Goal: Task Accomplishment & Management: Manage account settings

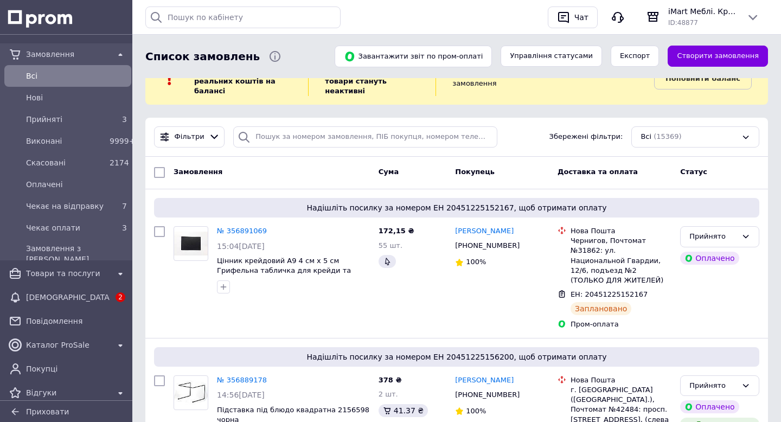
scroll to position [60, 0]
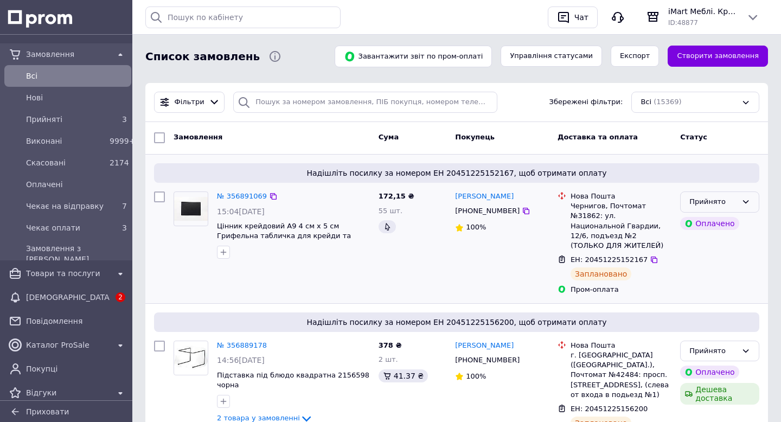
click at [746, 201] on icon at bounding box center [745, 201] width 9 height 9
click at [700, 263] on li "Чекає на відправку" at bounding box center [720, 269] width 78 height 31
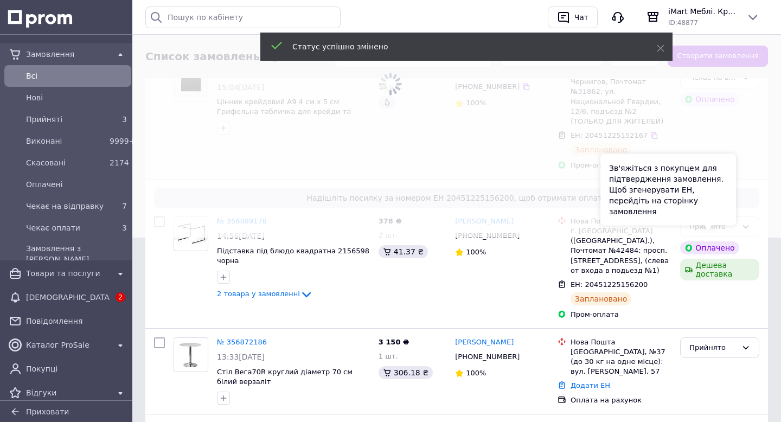
scroll to position [193, 0]
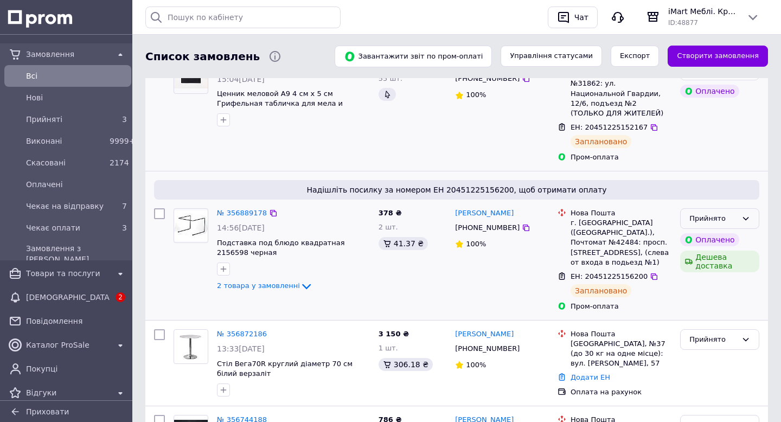
click at [725, 213] on div "Прийнято" at bounding box center [713, 218] width 48 height 11
click at [706, 277] on li "Чекає на відправку" at bounding box center [720, 287] width 78 height 31
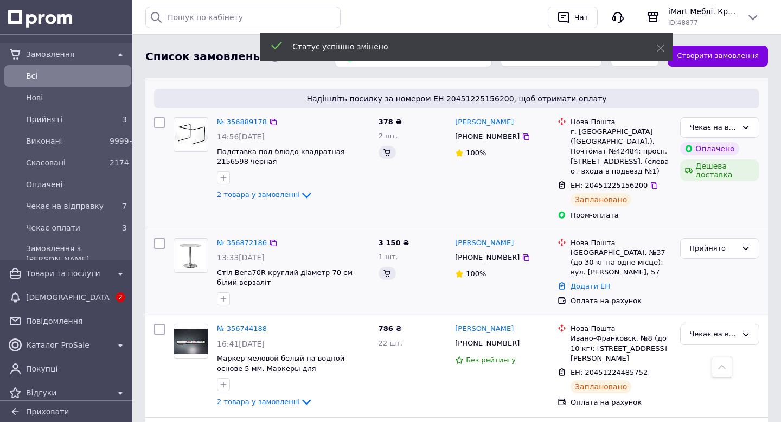
scroll to position [312, 0]
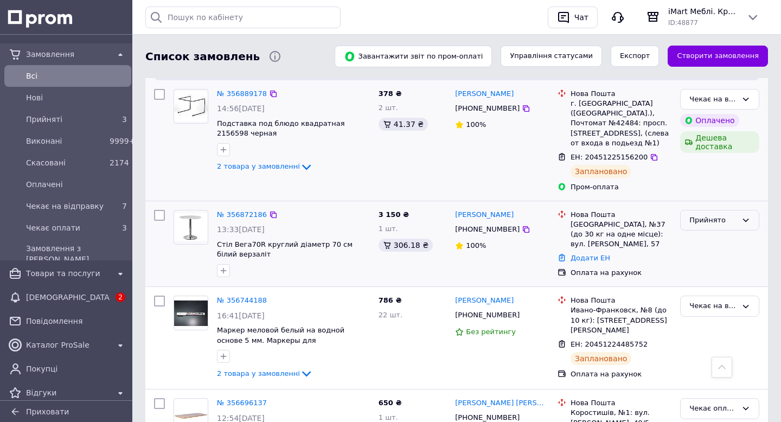
click at [720, 215] on div "Прийнято" at bounding box center [713, 220] width 48 height 11
click at [709, 303] on li "Чекає оплати" at bounding box center [720, 313] width 78 height 20
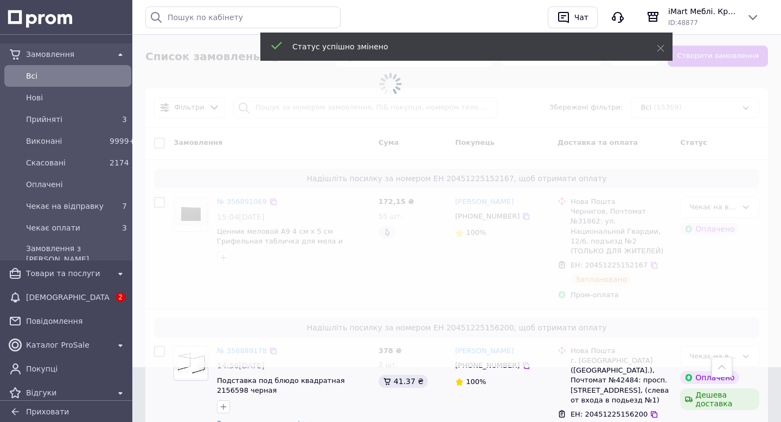
scroll to position [0, 0]
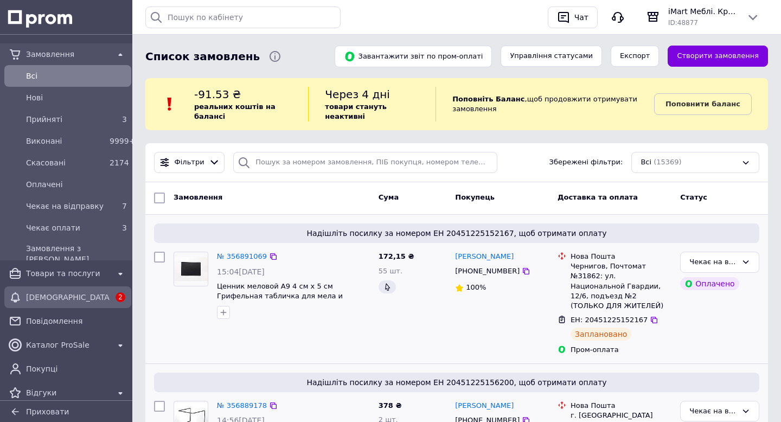
click at [55, 293] on span "[DEMOGRAPHIC_DATA]" at bounding box center [68, 297] width 84 height 11
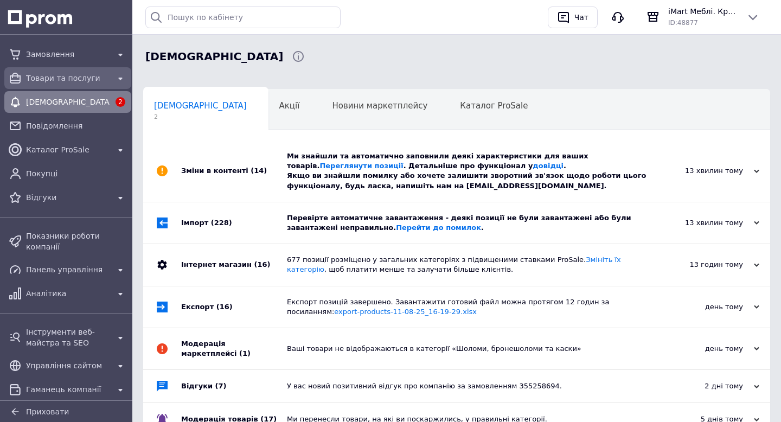
click at [59, 75] on span "Товари та послуги" at bounding box center [68, 78] width 84 height 11
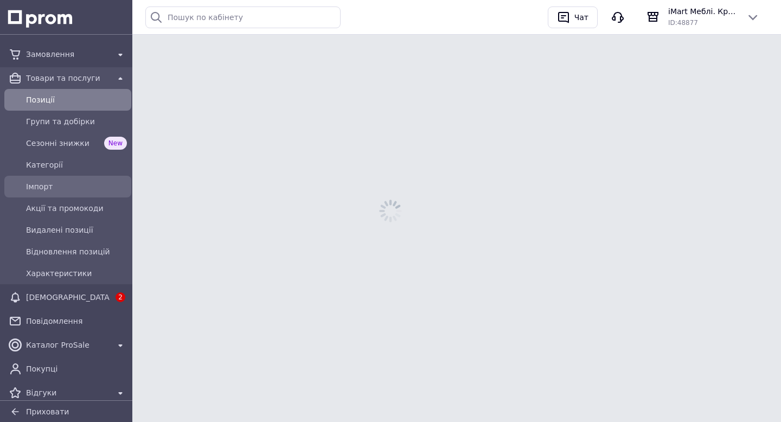
click at [56, 195] on link "Імпорт" at bounding box center [68, 187] width 136 height 22
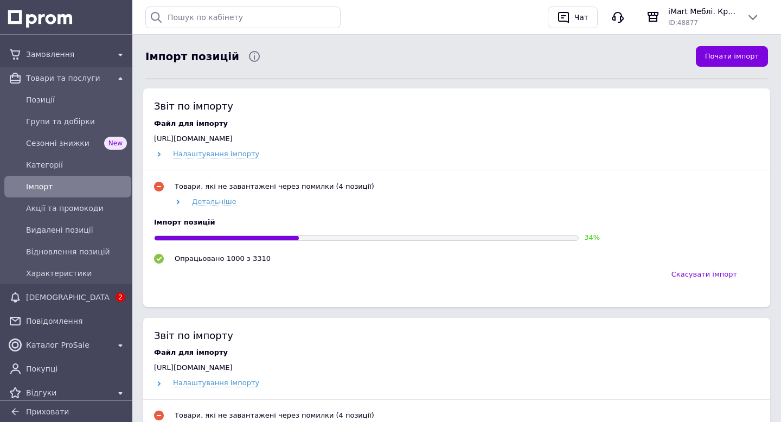
scroll to position [445, 0]
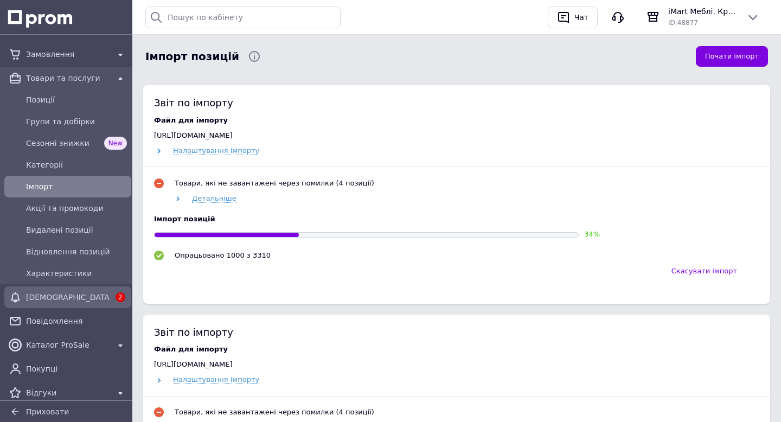
click at [47, 298] on span "[DEMOGRAPHIC_DATA]" at bounding box center [68, 297] width 84 height 11
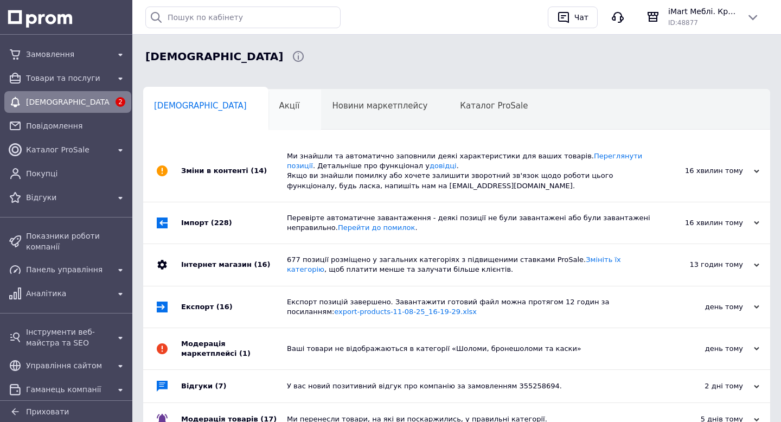
click at [279, 106] on span "Акції" at bounding box center [289, 106] width 21 height 10
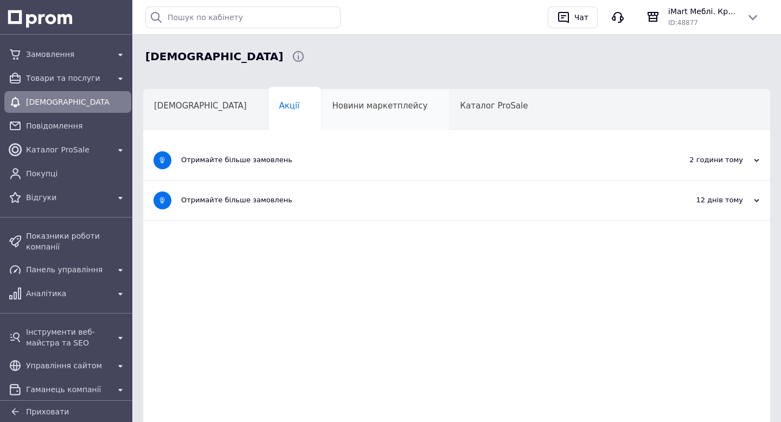
click at [332, 105] on span "Новини маркетплейсу" at bounding box center [379, 106] width 95 height 10
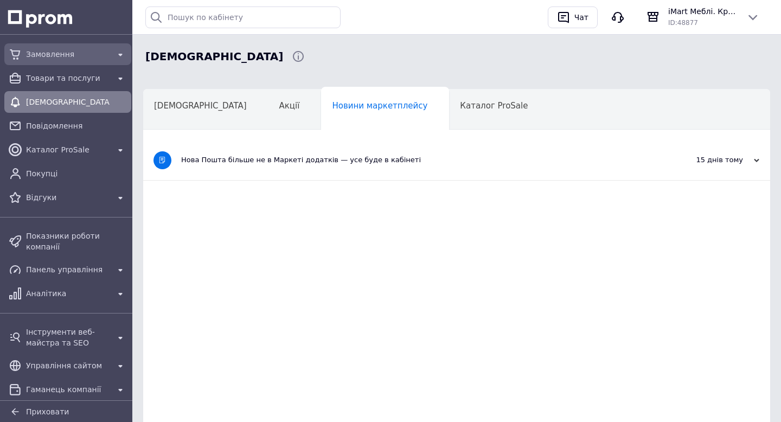
click at [42, 53] on span "Замовлення" at bounding box center [68, 54] width 84 height 11
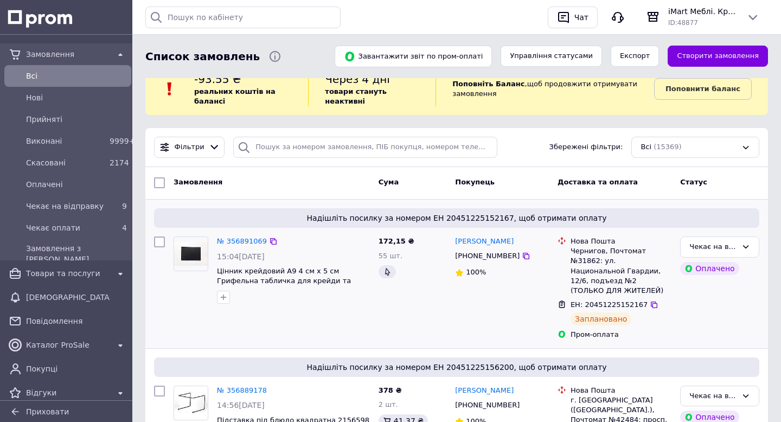
scroll to position [16, 0]
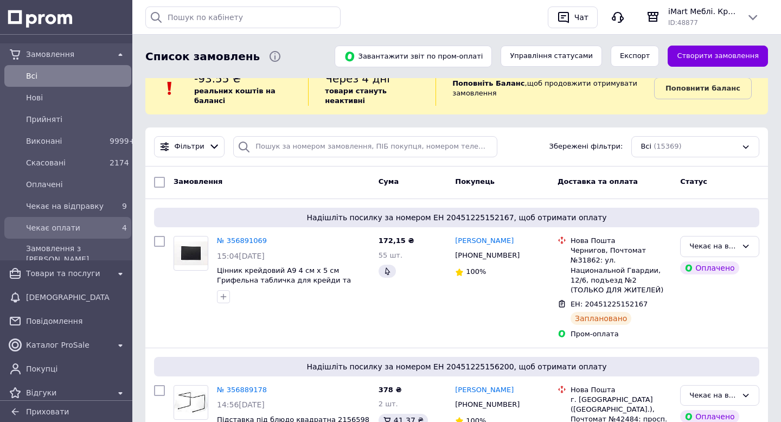
click at [96, 224] on span "Чекає оплати" at bounding box center [65, 227] width 79 height 11
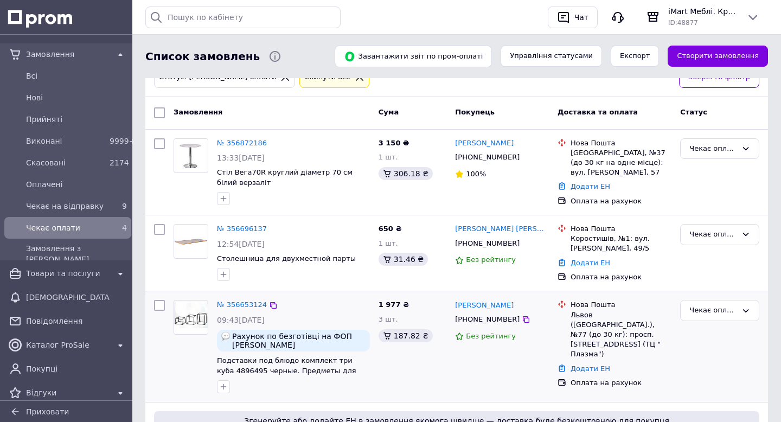
scroll to position [253, 0]
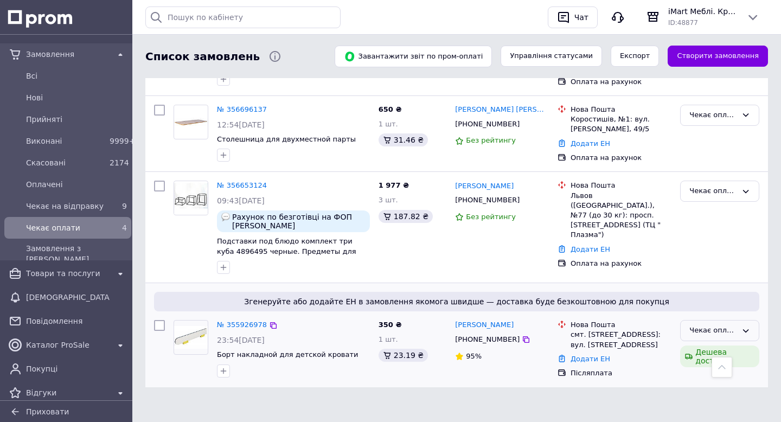
click at [714, 325] on div "Чекає оплати" at bounding box center [713, 330] width 48 height 11
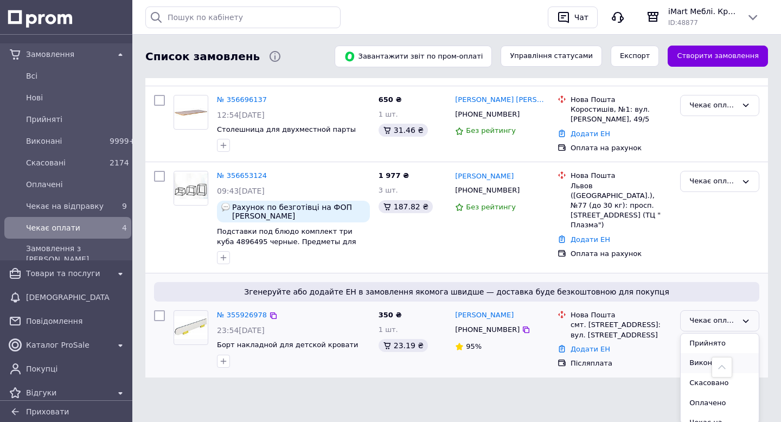
scroll to position [21, 0]
click at [696, 362] on li "Скасовано" at bounding box center [720, 363] width 78 height 20
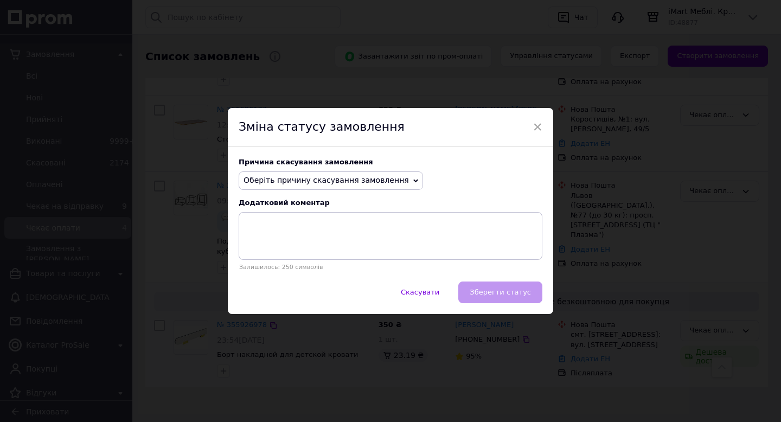
click at [310, 178] on span "Оберіть причину скасування замовлення" at bounding box center [326, 180] width 165 height 9
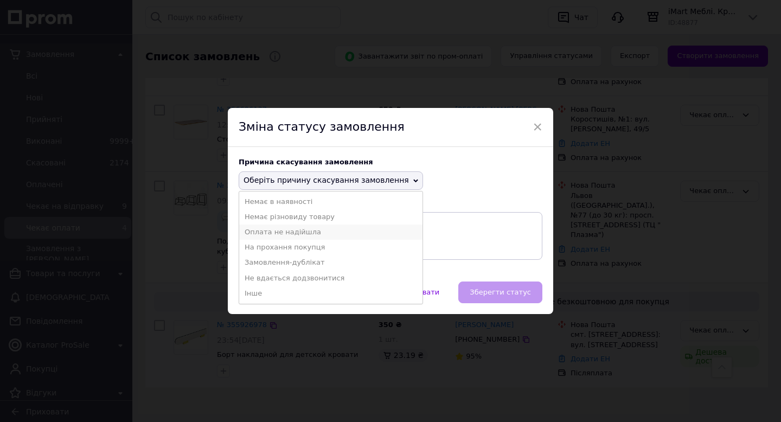
click at [253, 230] on li "Оплата не надійшла" at bounding box center [330, 232] width 183 height 15
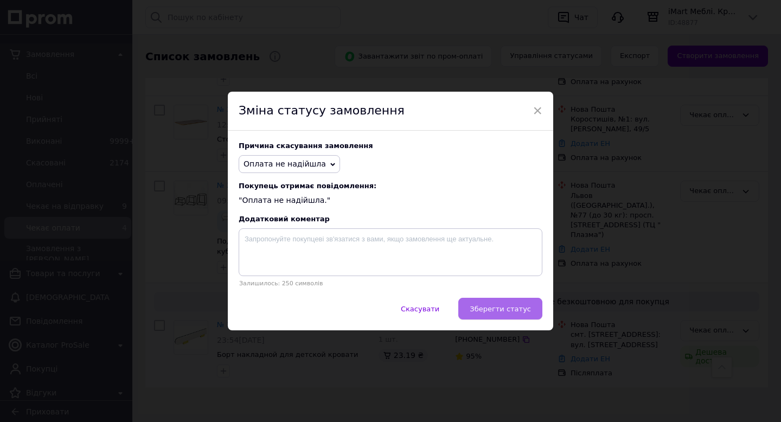
click at [500, 308] on span "Зберегти статус" at bounding box center [500, 309] width 61 height 8
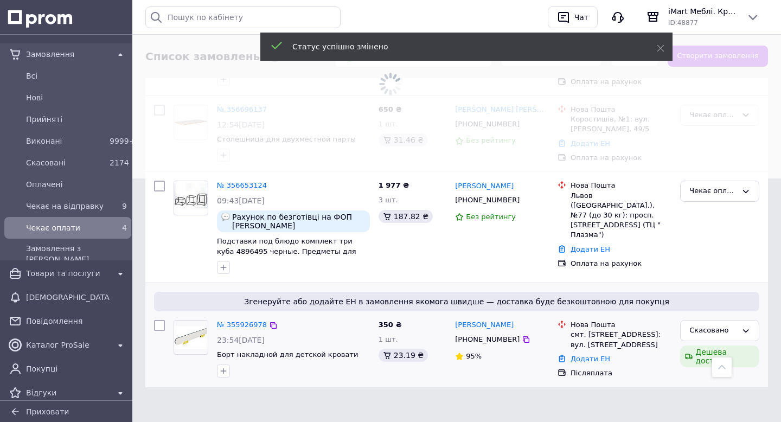
scroll to position [242, 0]
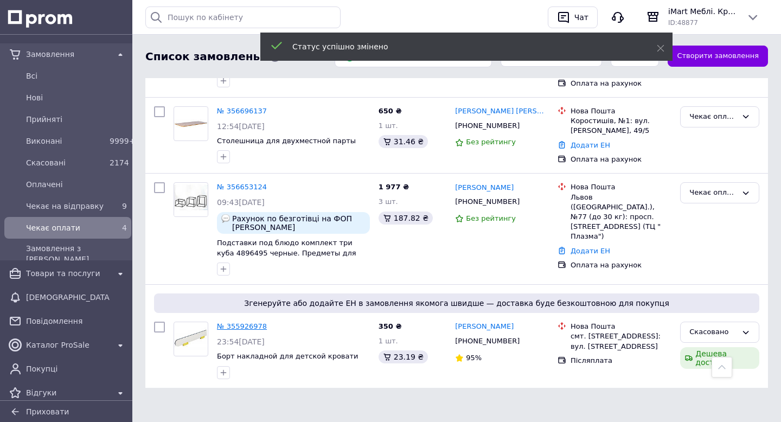
click at [241, 327] on link "№ 355926978" at bounding box center [242, 326] width 50 height 8
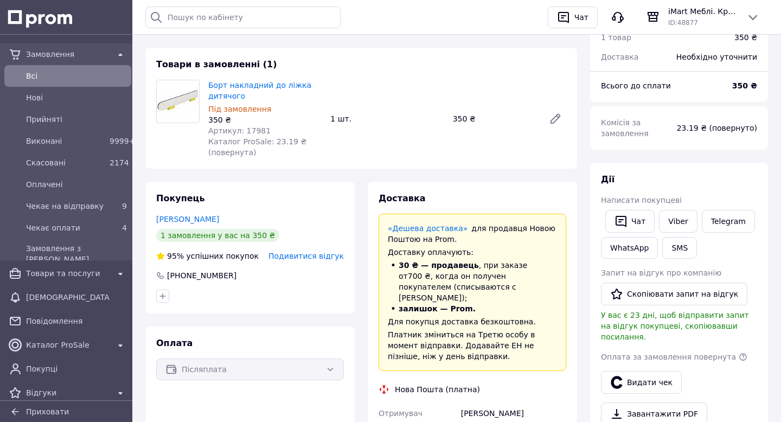
scroll to position [87, 0]
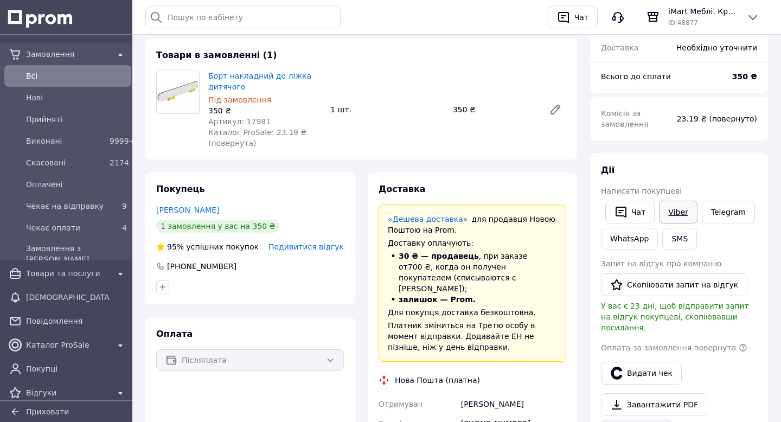
click at [668, 210] on link "Viber" at bounding box center [678, 212] width 38 height 23
click at [65, 229] on span "Чекає оплати" at bounding box center [65, 227] width 79 height 11
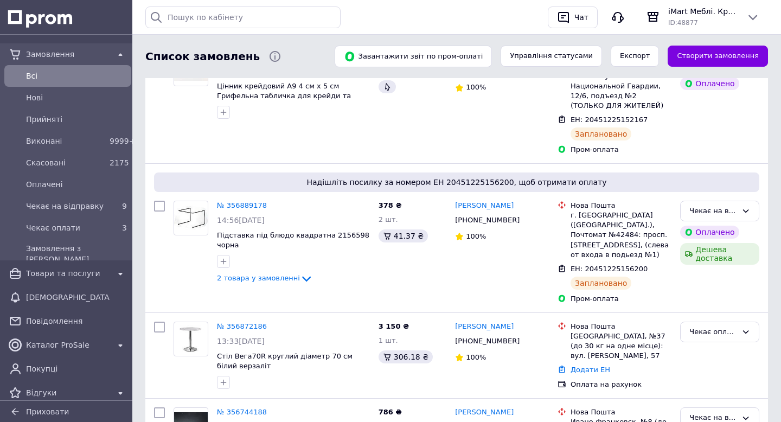
scroll to position [200, 0]
click at [60, 226] on span "Чекає оплати" at bounding box center [65, 227] width 79 height 11
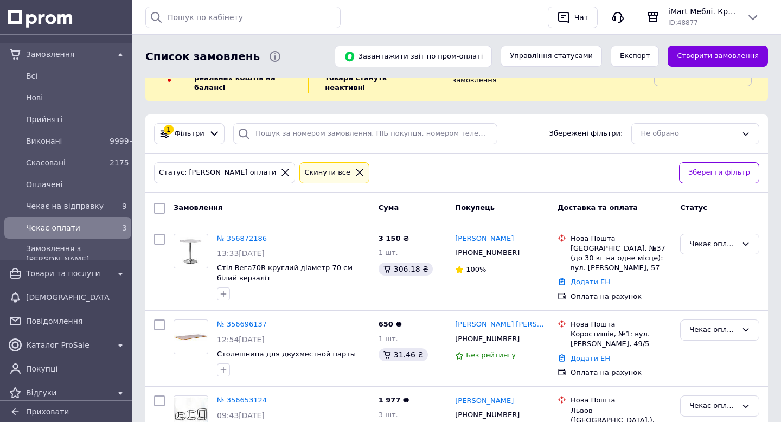
scroll to position [139, 0]
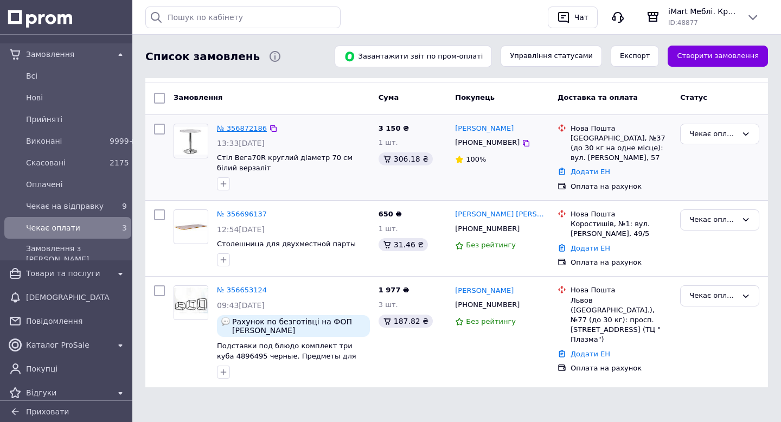
click at [242, 126] on link "№ 356872186" at bounding box center [242, 128] width 50 height 8
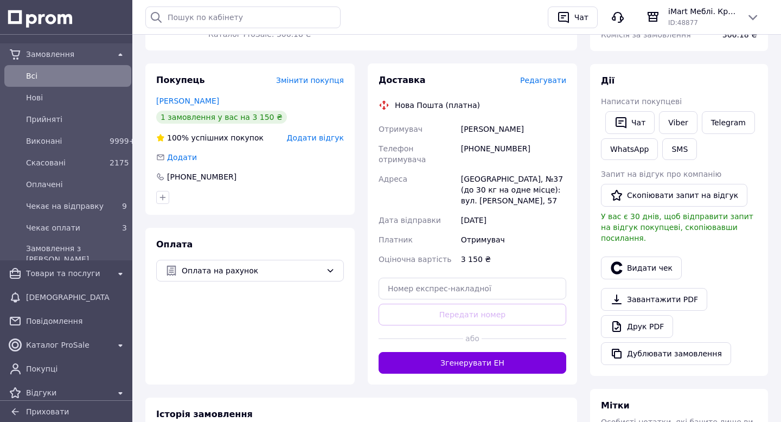
scroll to position [206, 0]
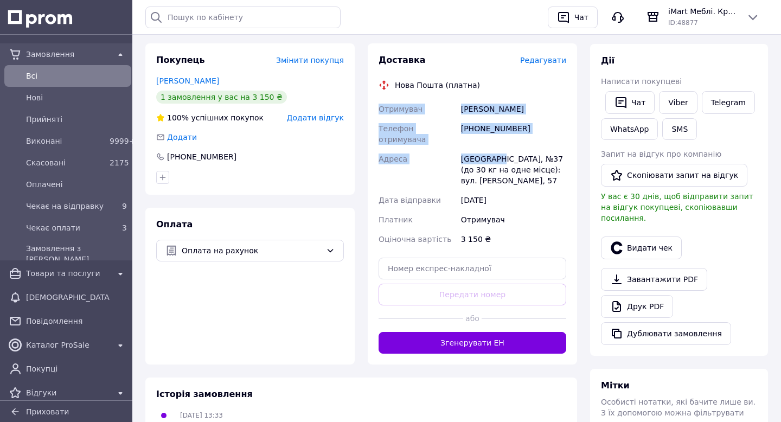
drag, startPoint x: 380, startPoint y: 98, endPoint x: 501, endPoint y: 137, distance: 127.6
click at [501, 137] on div "Отримувач Кузьмин Сергей Телефон отримувача +380675581777 Адреса Одеса, №37 (до…" at bounding box center [472, 174] width 192 height 150
copy div "Отримувач Кузьмин Сергей Телефон отримувача +380675581777 Адреса Одеса, №3"
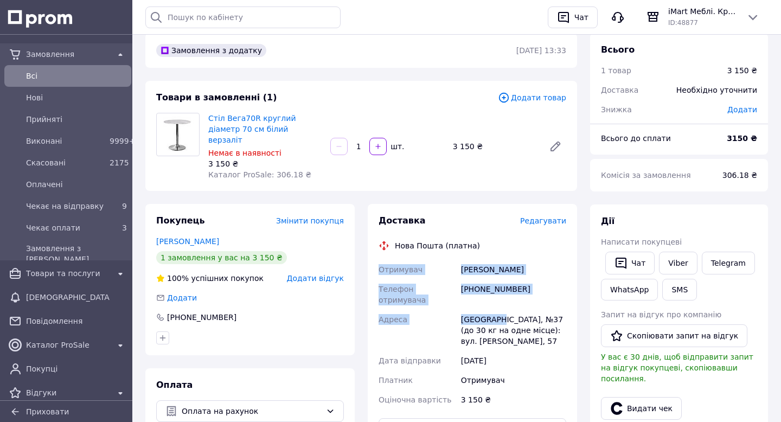
scroll to position [0, 0]
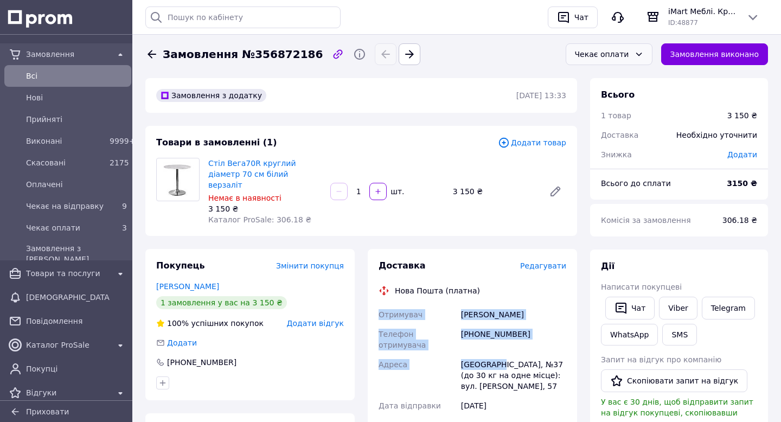
click at [594, 54] on div "Чекає оплати" at bounding box center [602, 54] width 55 height 12
click at [599, 141] on li "Чекає на відправку" at bounding box center [609, 144] width 86 height 33
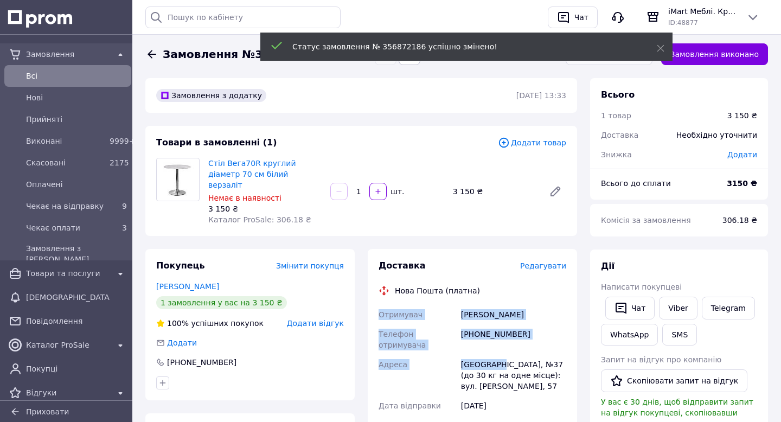
click at [37, 77] on span "Всi" at bounding box center [76, 76] width 101 height 11
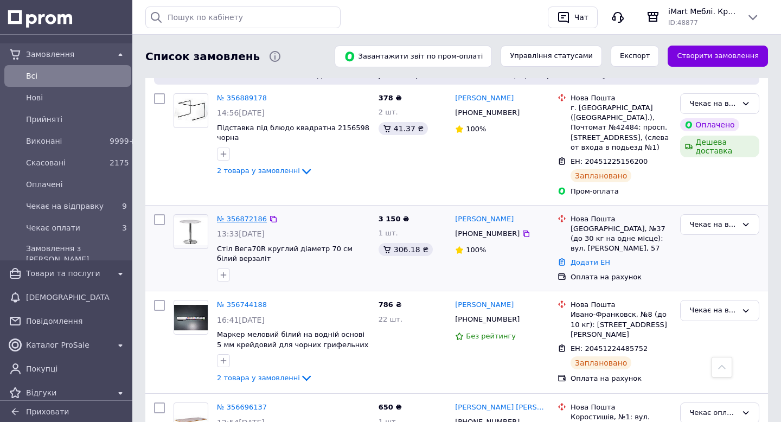
click at [226, 215] on link "№ 356872186" at bounding box center [242, 219] width 50 height 8
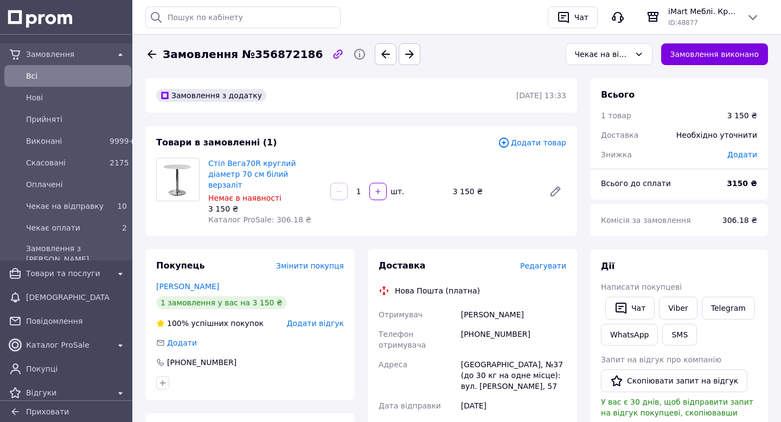
click at [27, 71] on span "Всi" at bounding box center [76, 76] width 101 height 11
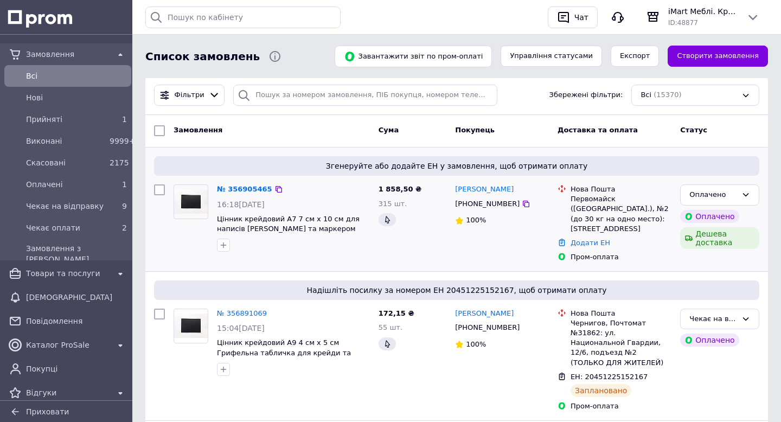
scroll to position [70, 0]
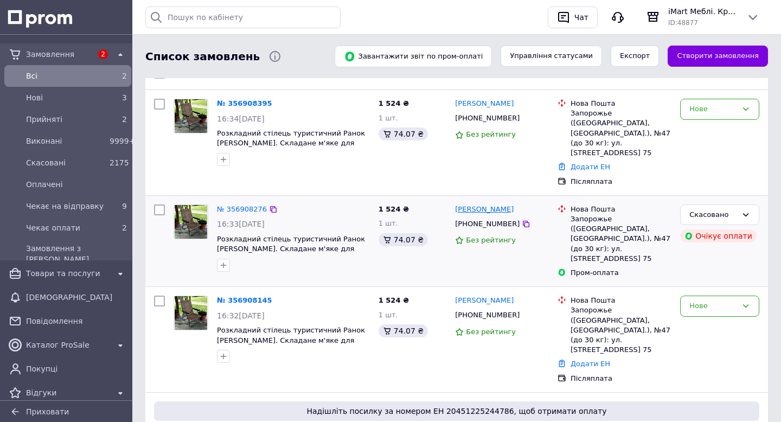
scroll to position [132, 0]
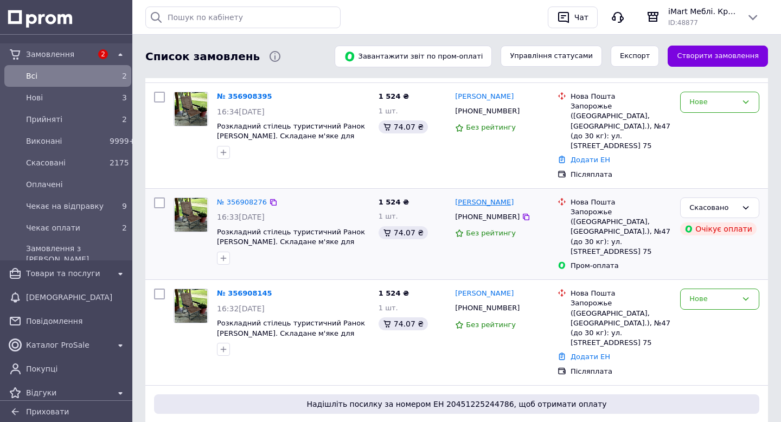
click at [497, 226] on div "Без рейтингу" at bounding box center [502, 233] width 94 height 15
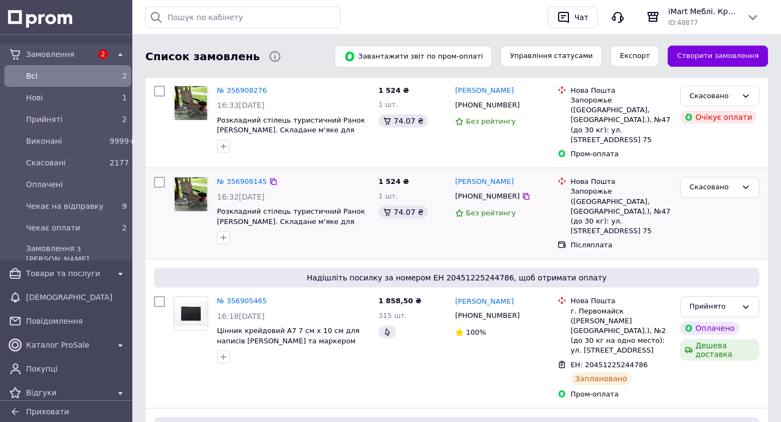
scroll to position [304, 0]
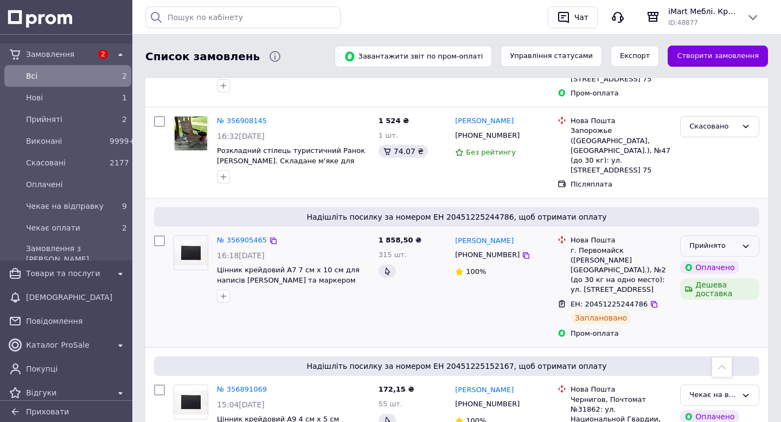
click at [716, 240] on div "Прийнято" at bounding box center [713, 245] width 48 height 11
click at [699, 298] on li "Чекає на відправку" at bounding box center [720, 313] width 78 height 31
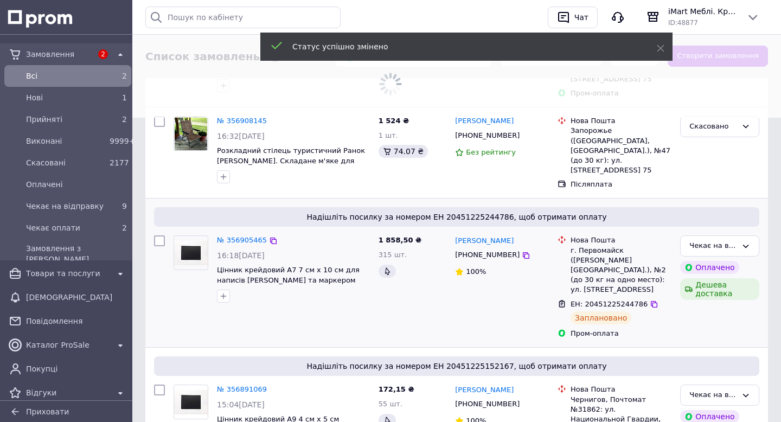
scroll to position [0, 0]
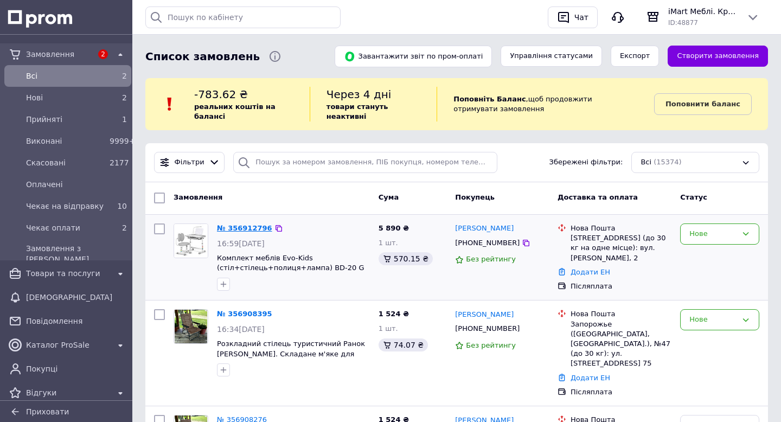
click at [254, 225] on link "№ 356912796" at bounding box center [244, 228] width 55 height 8
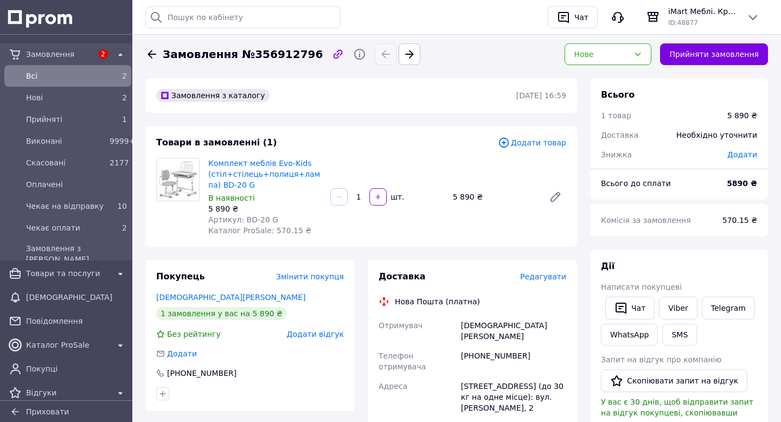
scroll to position [16, 0]
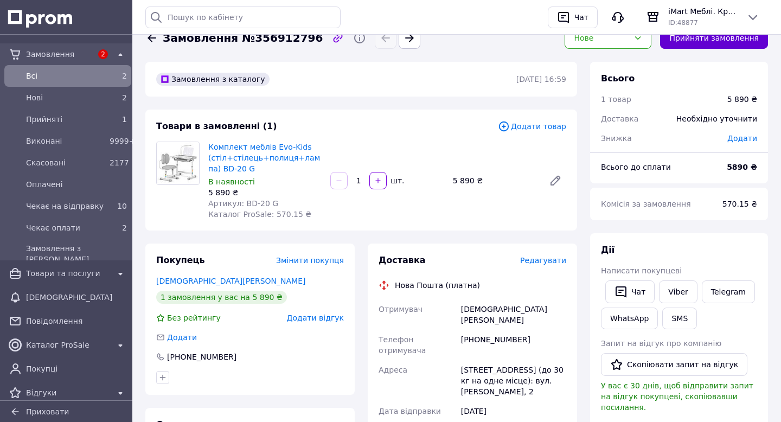
click at [689, 39] on button "Прийняти замовлення" at bounding box center [714, 38] width 108 height 22
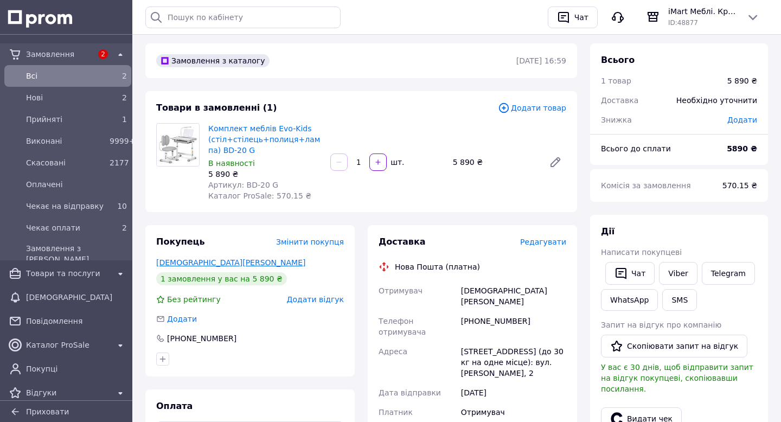
click at [171, 261] on link "Бублик Аня" at bounding box center [230, 262] width 149 height 9
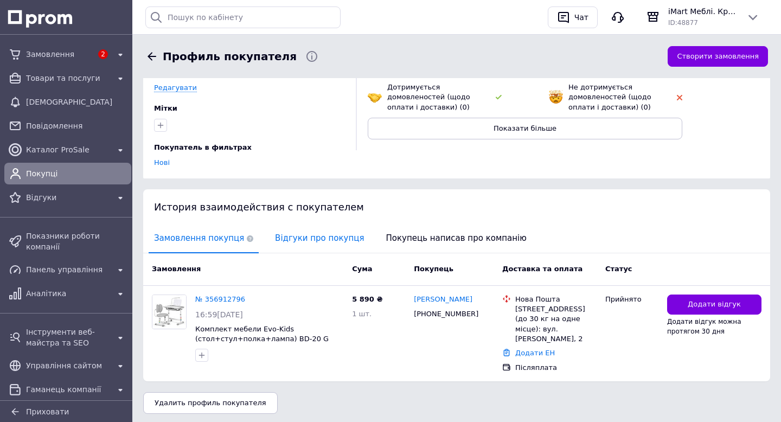
click at [296, 225] on span "Відгуки про покупця" at bounding box center [320, 239] width 100 height 28
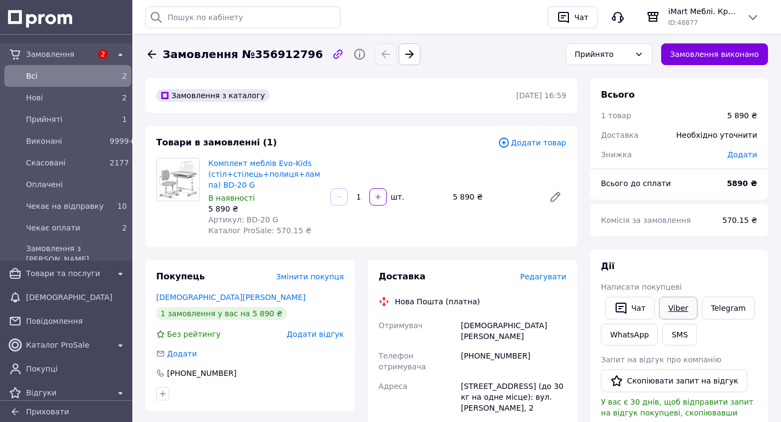
click at [682, 311] on link "Viber" at bounding box center [678, 308] width 38 height 23
click at [618, 59] on div "Прийнято" at bounding box center [602, 54] width 55 height 12
click at [598, 146] on li "Чекає оплати" at bounding box center [609, 150] width 86 height 21
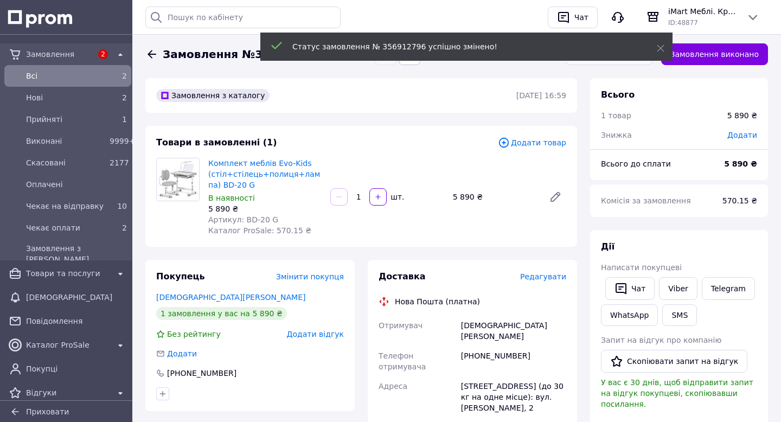
click at [40, 73] on span "Всi" at bounding box center [65, 76] width 79 height 11
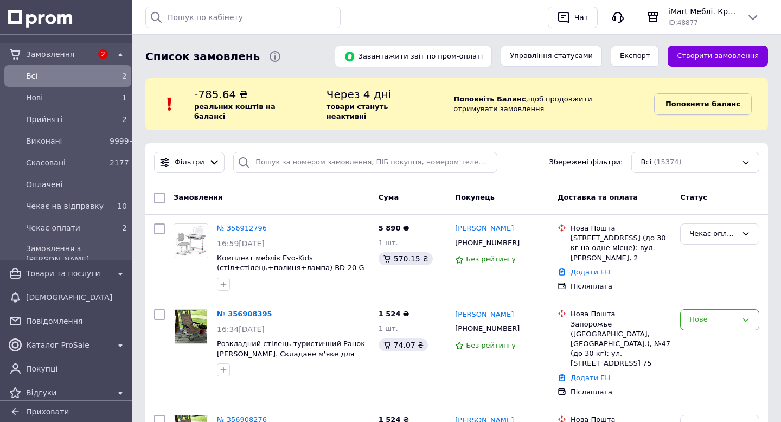
click at [700, 106] on b "Поповнити баланс" at bounding box center [703, 104] width 75 height 8
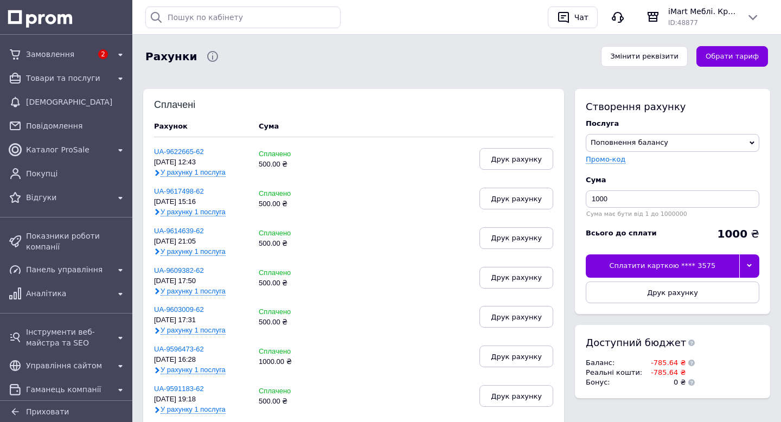
click at [661, 264] on div "Сплатити карткою **** 3575" at bounding box center [662, 265] width 153 height 23
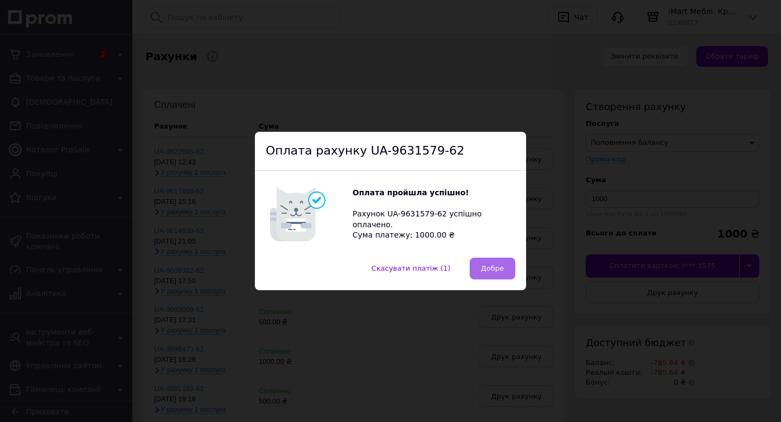
click at [496, 272] on span "Добре" at bounding box center [492, 268] width 23 height 8
